Goal: Task Accomplishment & Management: Manage account settings

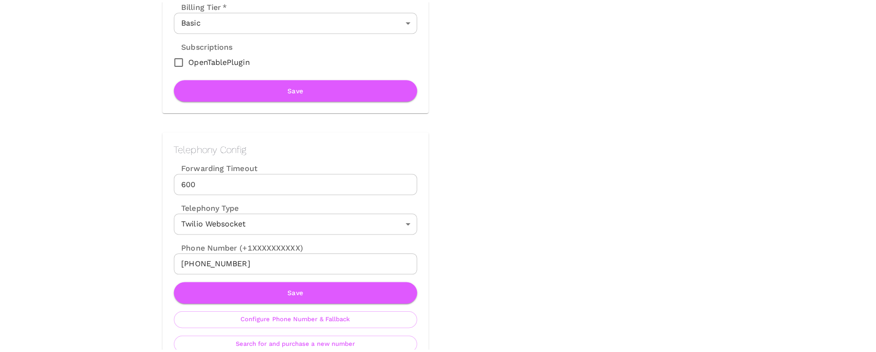
scroll to position [345, 0]
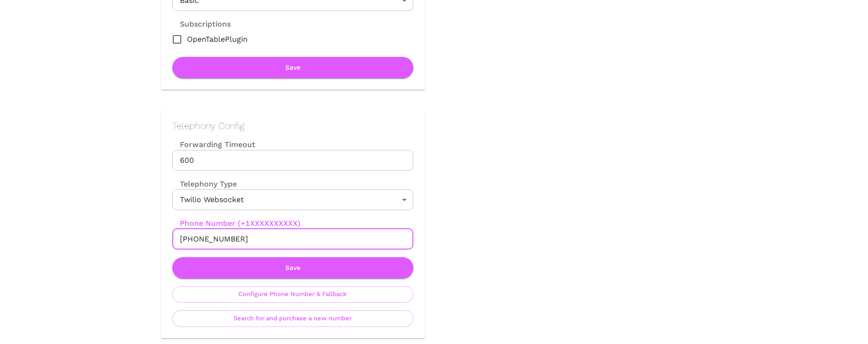
drag, startPoint x: 190, startPoint y: 238, endPoint x: 261, endPoint y: 238, distance: 70.7
click at [261, 238] on input "+18089003507" at bounding box center [292, 239] width 241 height 21
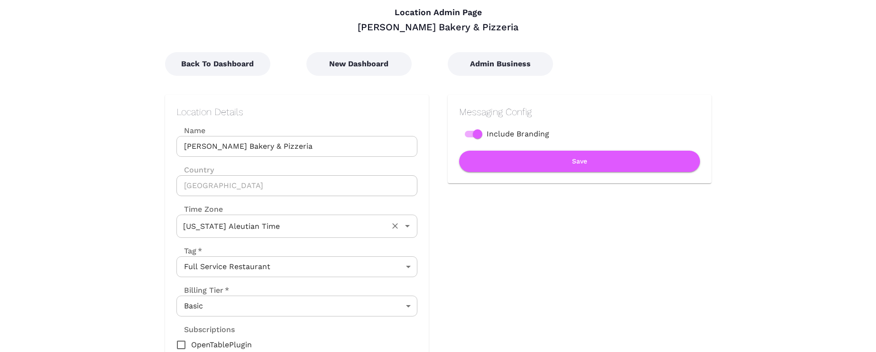
scroll to position [54, 0]
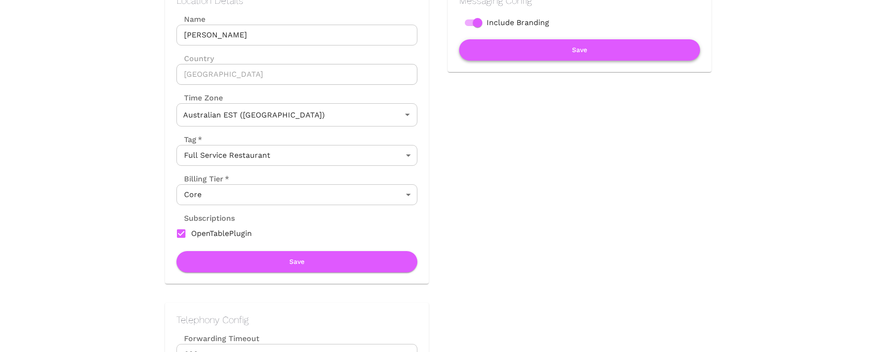
scroll to position [578, 0]
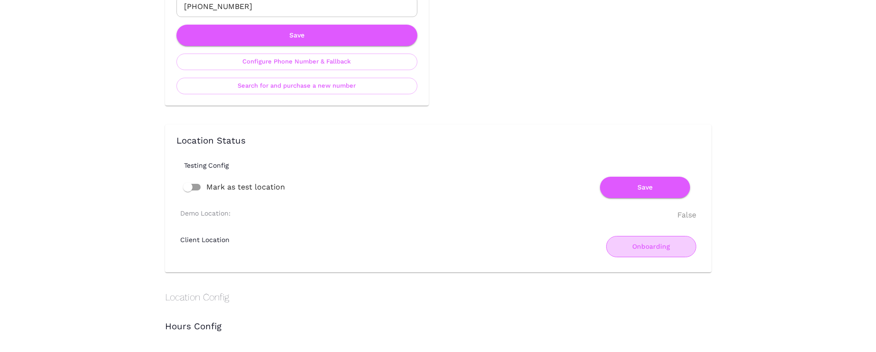
click at [650, 247] on button "Onboarding" at bounding box center [651, 246] width 90 height 21
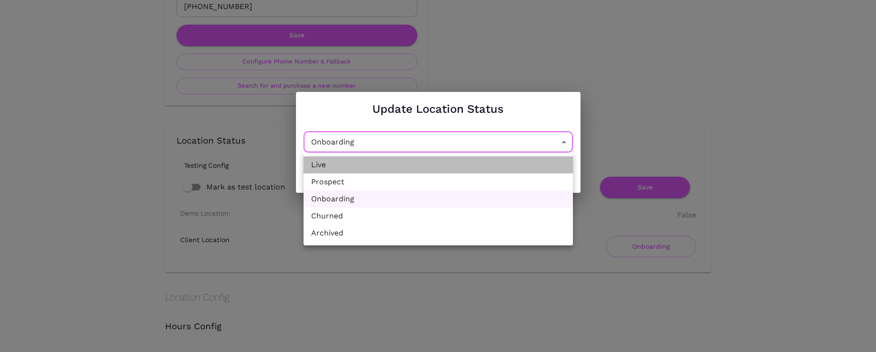
click at [416, 165] on li "Live" at bounding box center [438, 165] width 269 height 17
type input "Active"
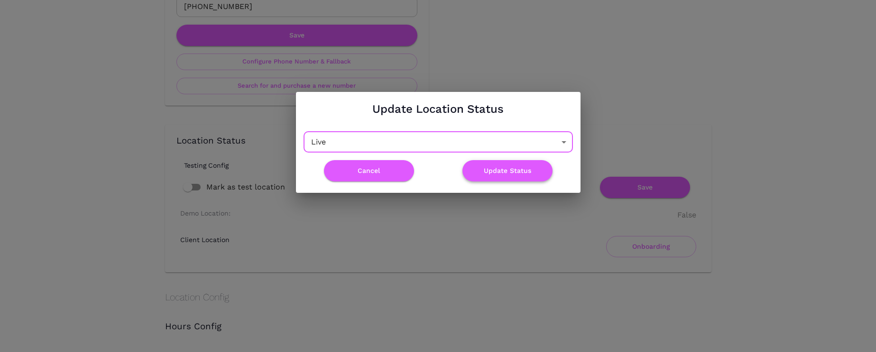
click at [526, 170] on button "Update Status" at bounding box center [508, 170] width 90 height 21
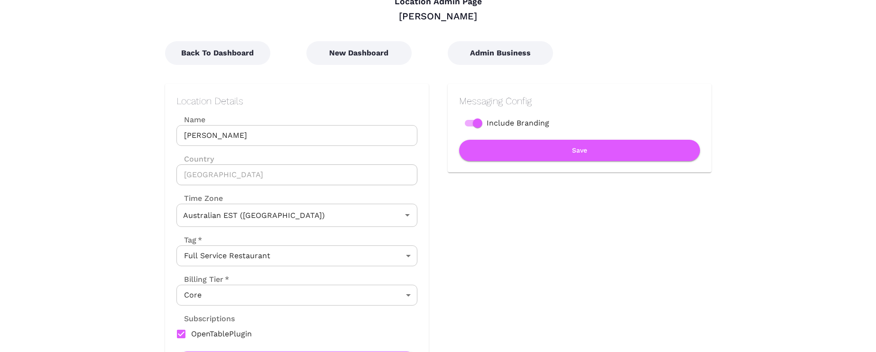
scroll to position [0, 0]
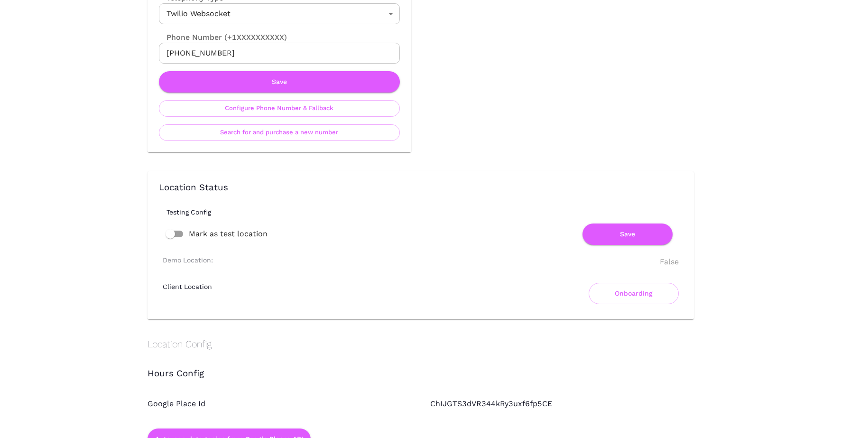
scroll to position [648, 0]
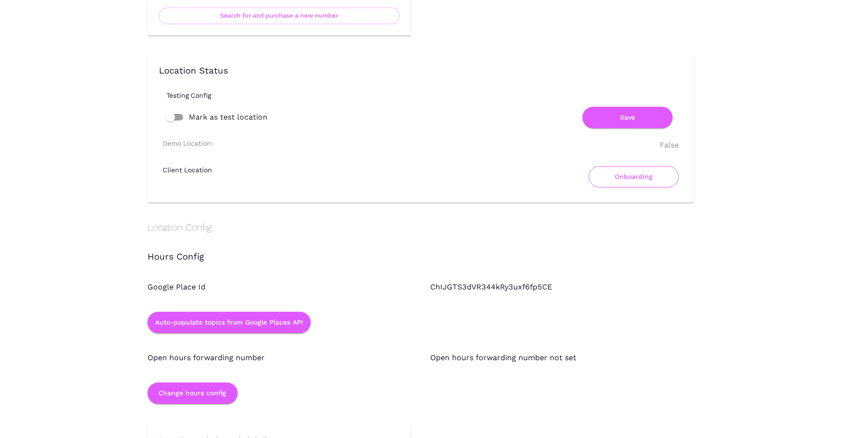
click at [630, 172] on button "Onboarding" at bounding box center [634, 176] width 90 height 21
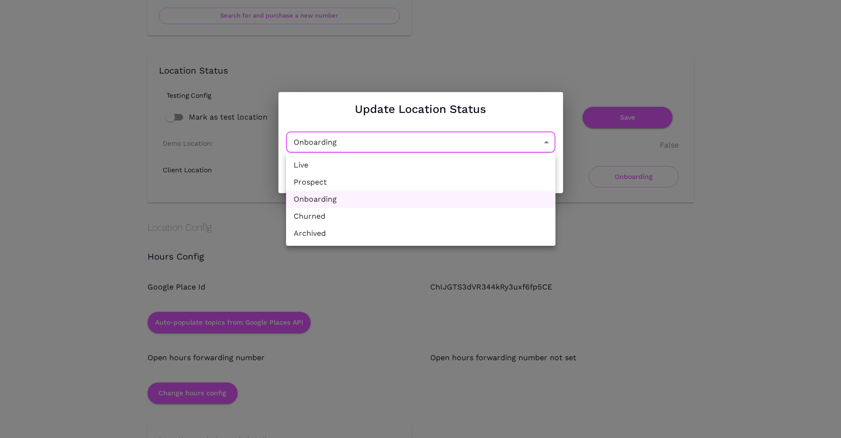
click at [446, 165] on li "Live" at bounding box center [420, 165] width 269 height 17
type input "Active"
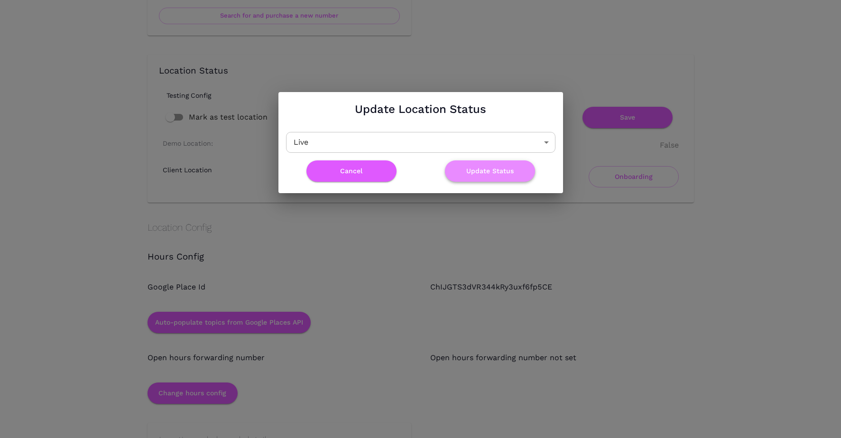
click at [494, 170] on button "Update Status" at bounding box center [490, 170] width 90 height 21
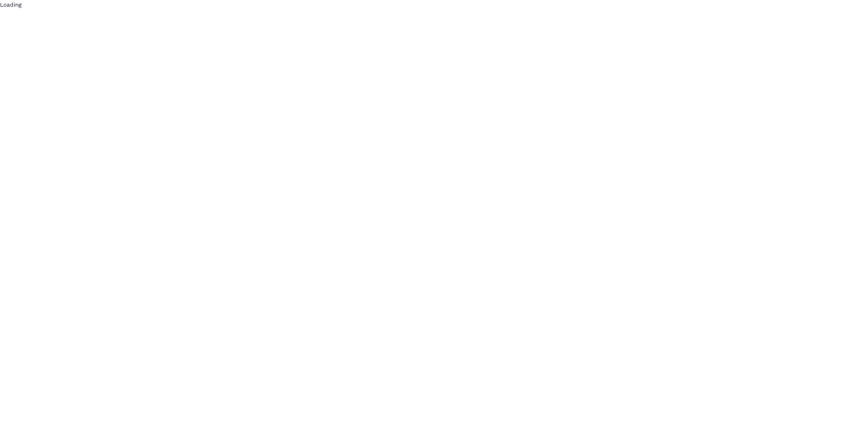
scroll to position [0, 0]
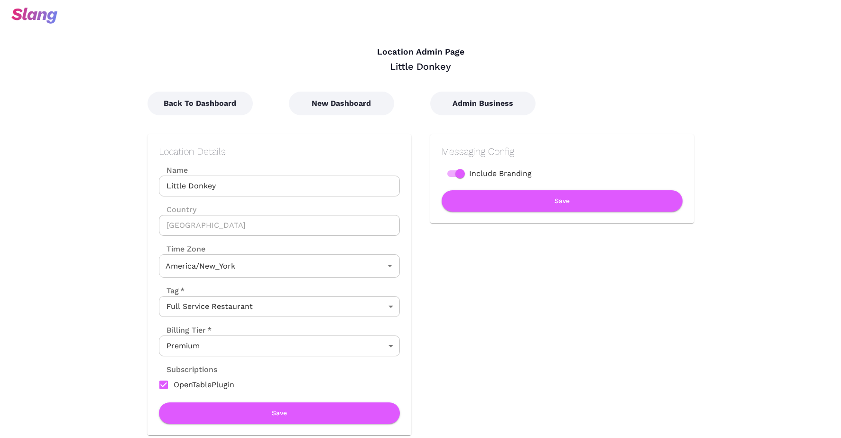
type input "Eastern Time"
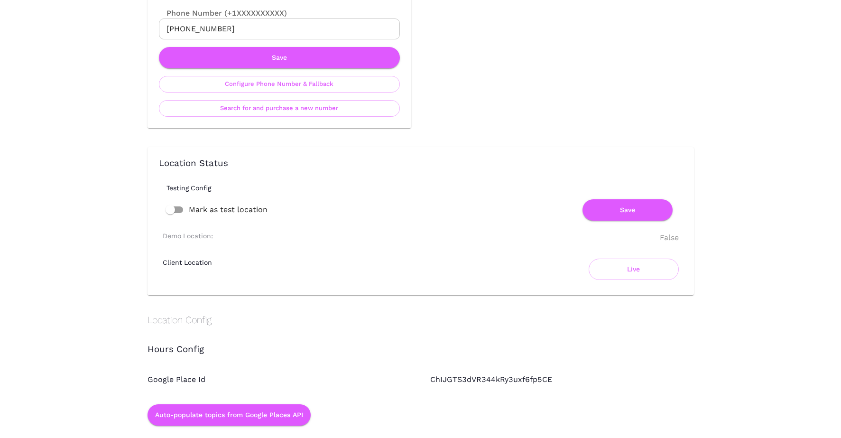
scroll to position [439, 0]
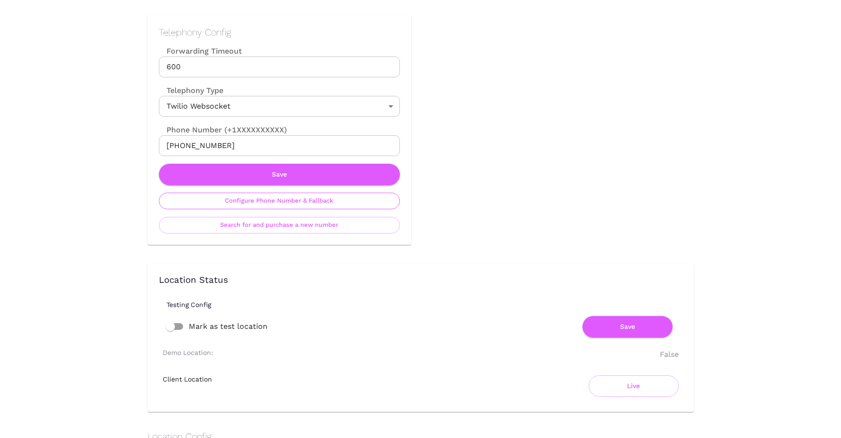
click at [372, 204] on button "Configure Phone Number & Fallback" at bounding box center [279, 201] width 241 height 17
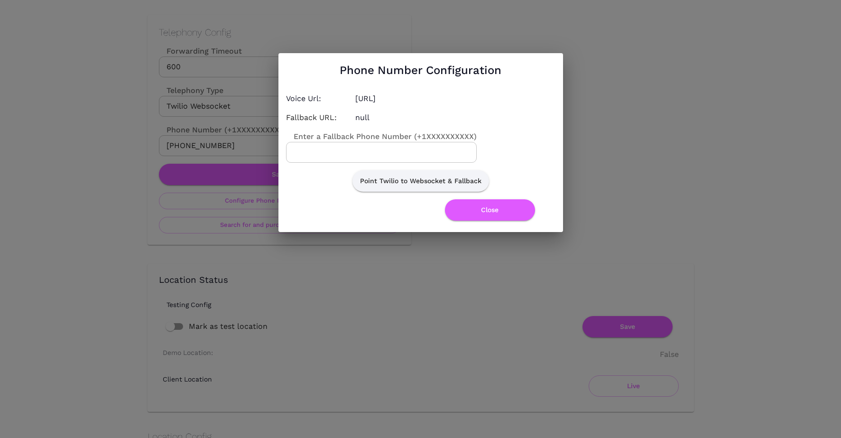
click at [349, 150] on input "Enter a Fallback Phone Number (+1XXXXXXXXXX)" at bounding box center [381, 152] width 191 height 21
paste input "6179451008"
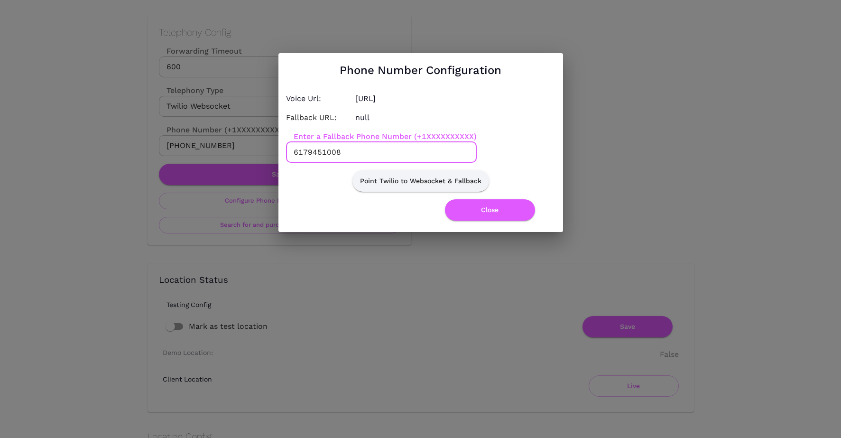
click at [289, 152] on input "6179451008" at bounding box center [381, 152] width 191 height 21
type input "+16179451008"
click at [405, 179] on button "Point Twilio to Websocket & Fallback" at bounding box center [420, 180] width 137 height 21
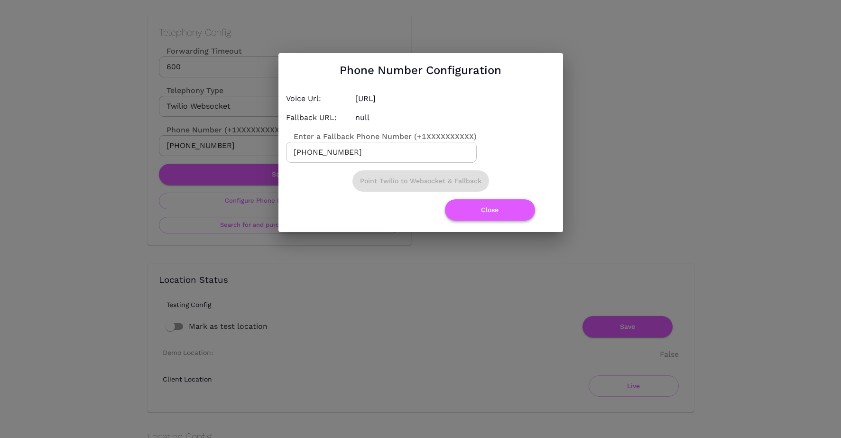
click at [485, 211] on button "Close" at bounding box center [490, 209] width 90 height 21
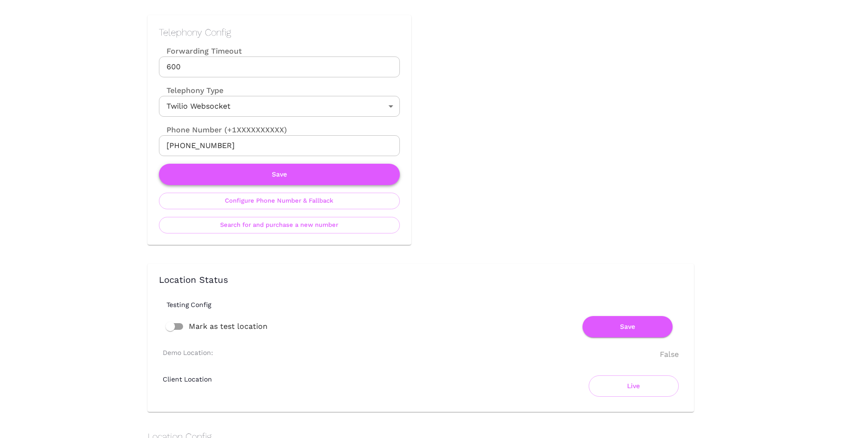
click at [336, 169] on button "Save" at bounding box center [279, 174] width 241 height 21
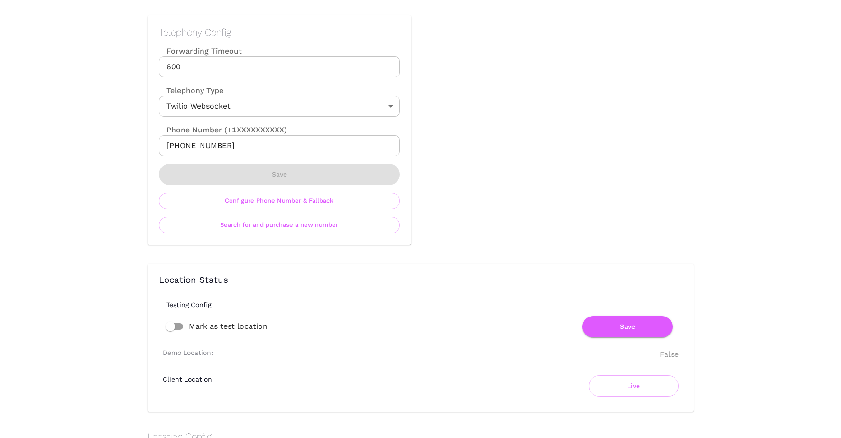
scroll to position [0, 0]
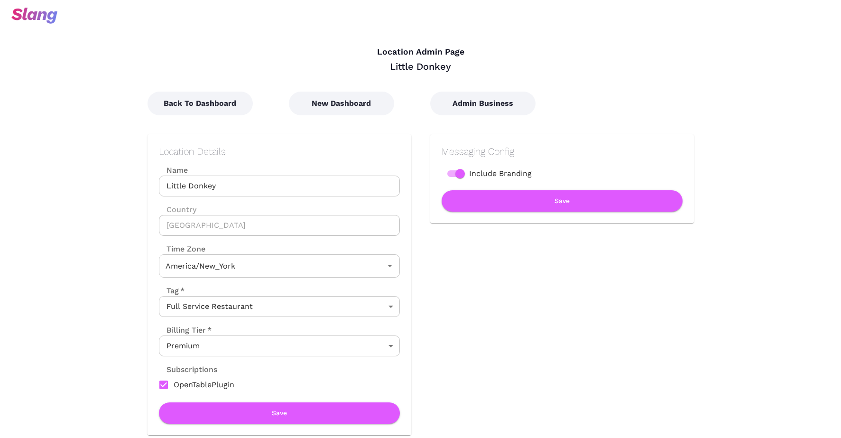
type input "Eastern Time"
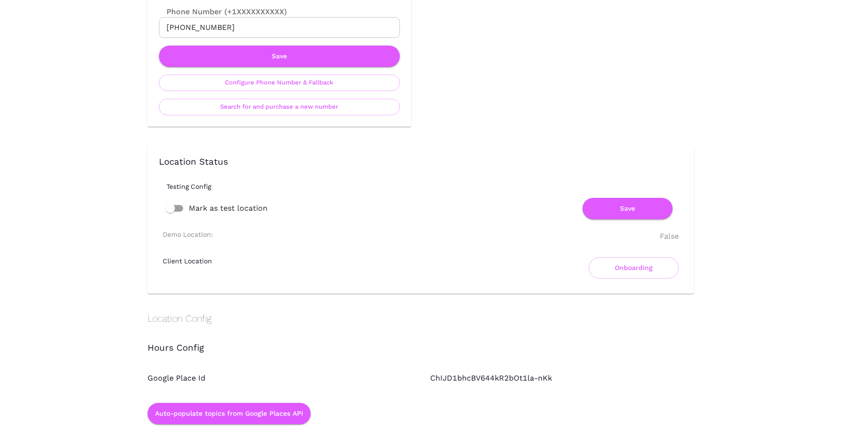
scroll to position [367, 0]
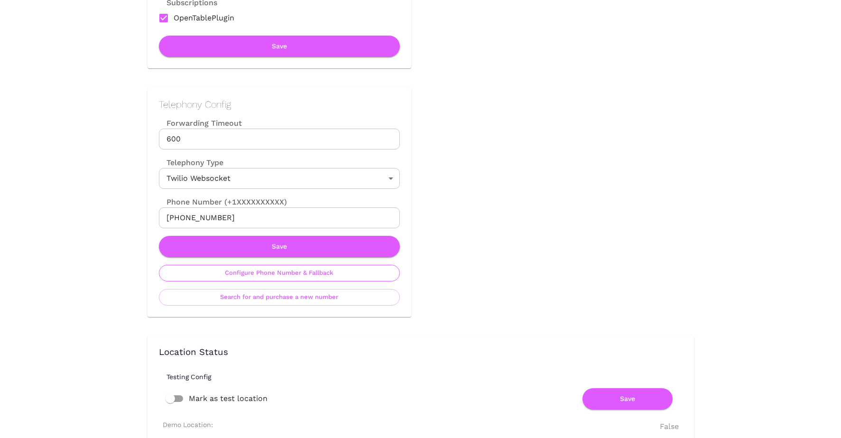
click at [298, 270] on button "Configure Phone Number & Fallback" at bounding box center [279, 273] width 241 height 17
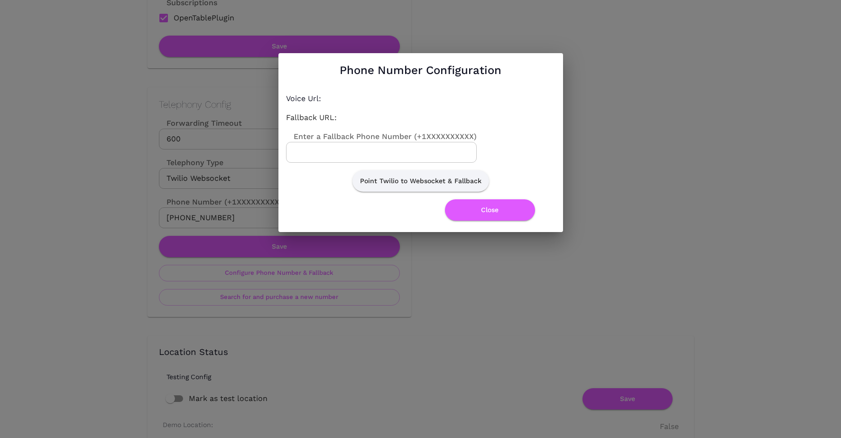
click at [349, 149] on input "Enter a Fallback Phone Number (+1XXXXXXXXXX)" at bounding box center [381, 152] width 191 height 21
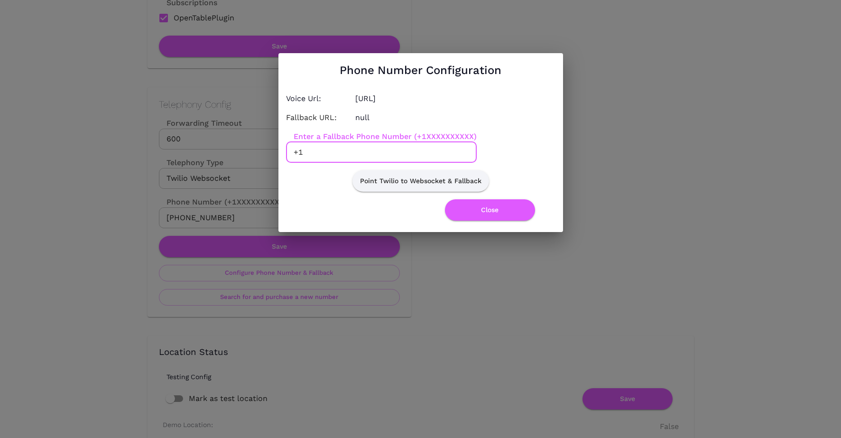
paste input "6175364300"
type input "[PHONE_NUMBER]"
click at [419, 185] on button "Point Twilio to Websocket & Fallback" at bounding box center [420, 180] width 137 height 21
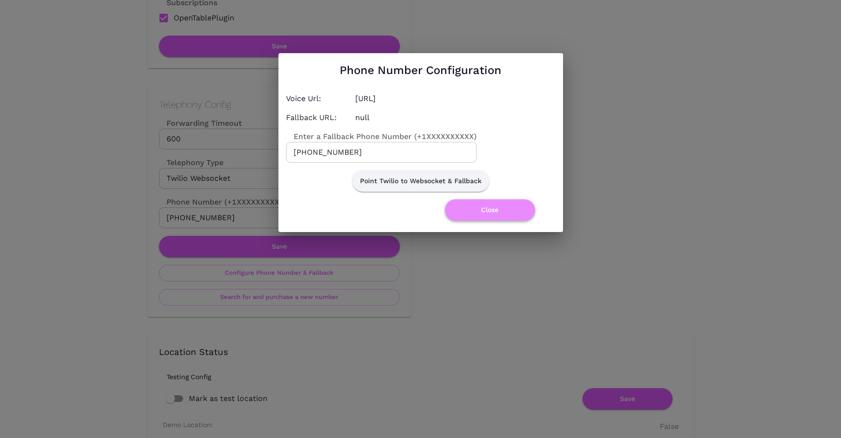
click at [490, 206] on button "Close" at bounding box center [490, 209] width 90 height 21
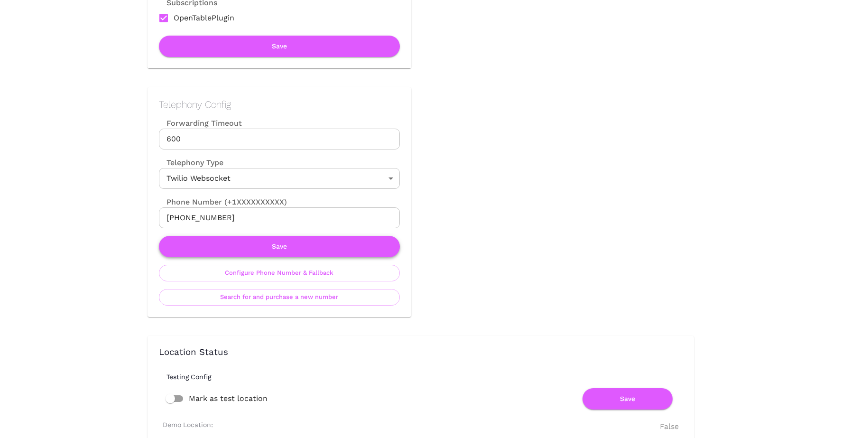
click at [367, 244] on button "Save" at bounding box center [279, 246] width 241 height 21
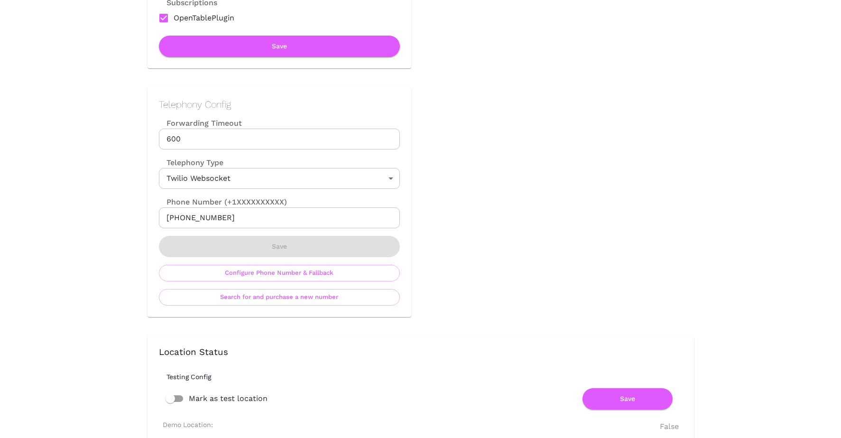
scroll to position [0, 0]
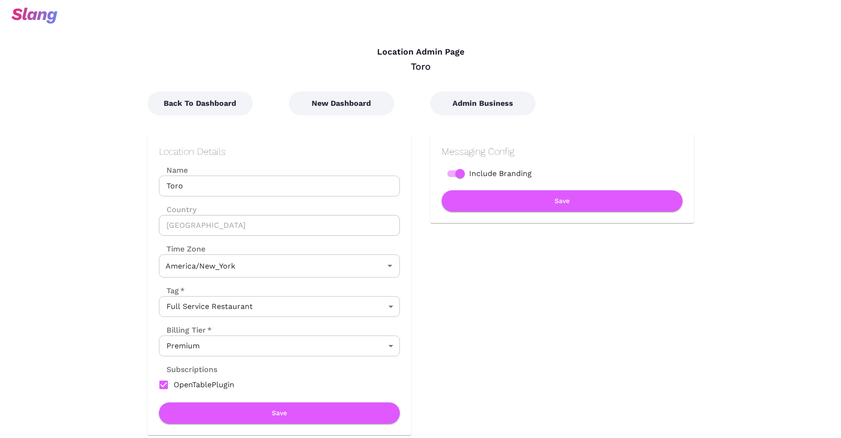
type input "Eastern Time"
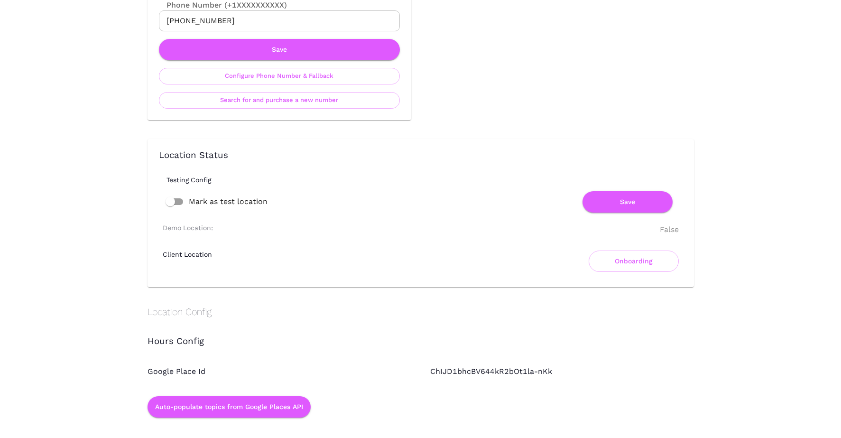
scroll to position [571, 0]
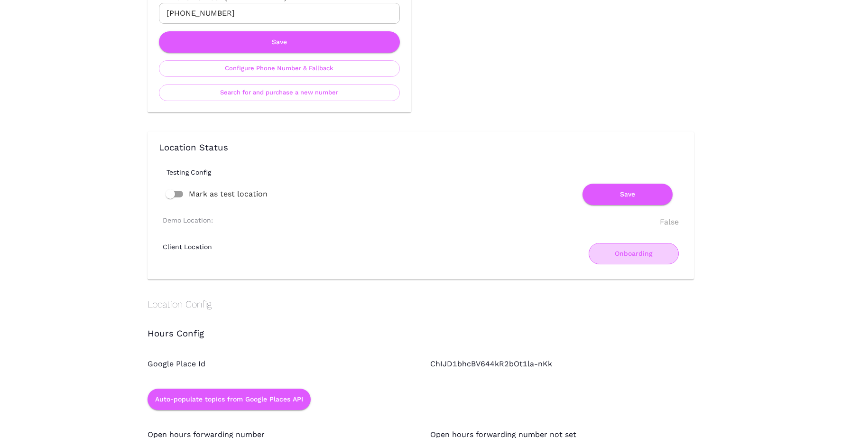
click at [604, 258] on button "Onboarding" at bounding box center [634, 253] width 90 height 21
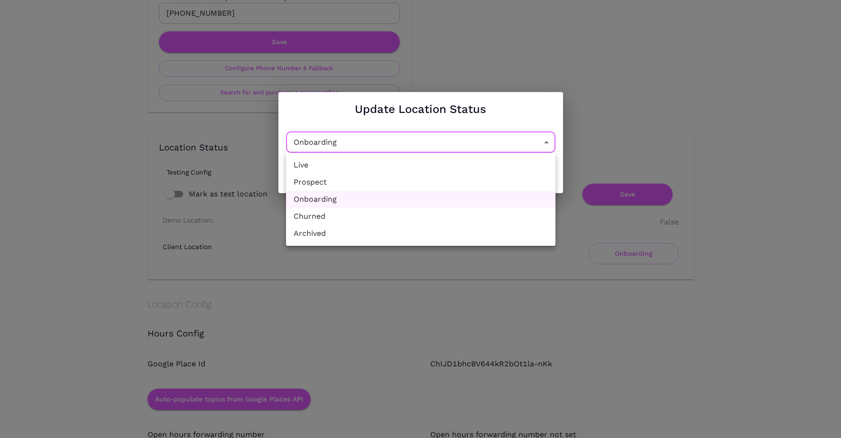
click at [427, 163] on li "Live" at bounding box center [420, 165] width 269 height 17
type input "Active"
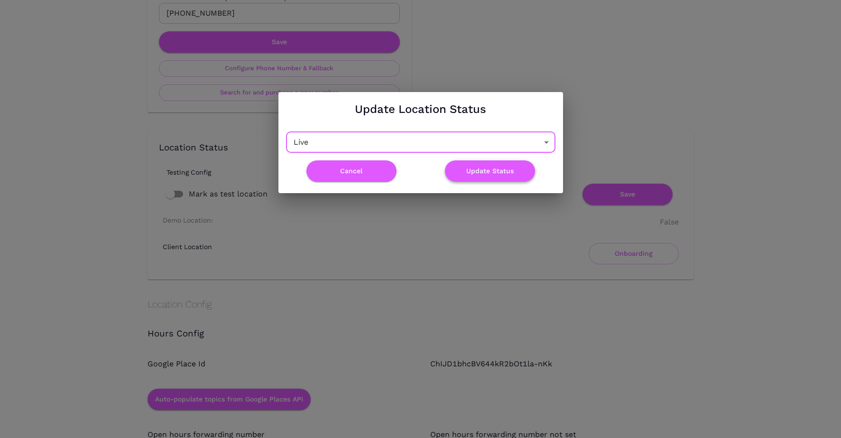
click at [485, 165] on button "Update Status" at bounding box center [490, 170] width 90 height 21
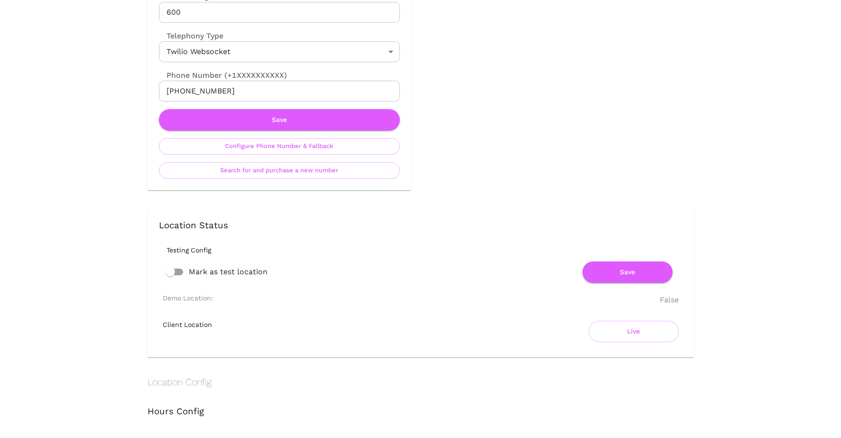
scroll to position [496, 0]
